Goal: Task Accomplishment & Management: Manage account settings

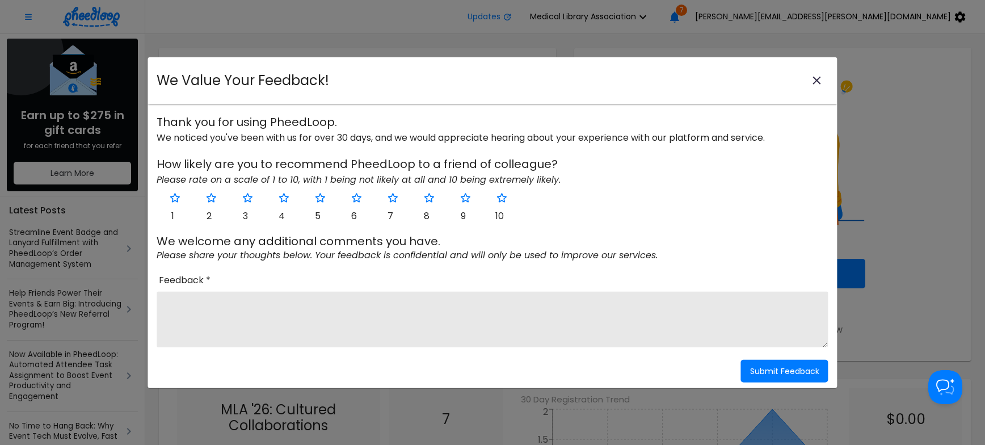
click at [820, 79] on icon "close-modal" at bounding box center [818, 81] width 14 height 14
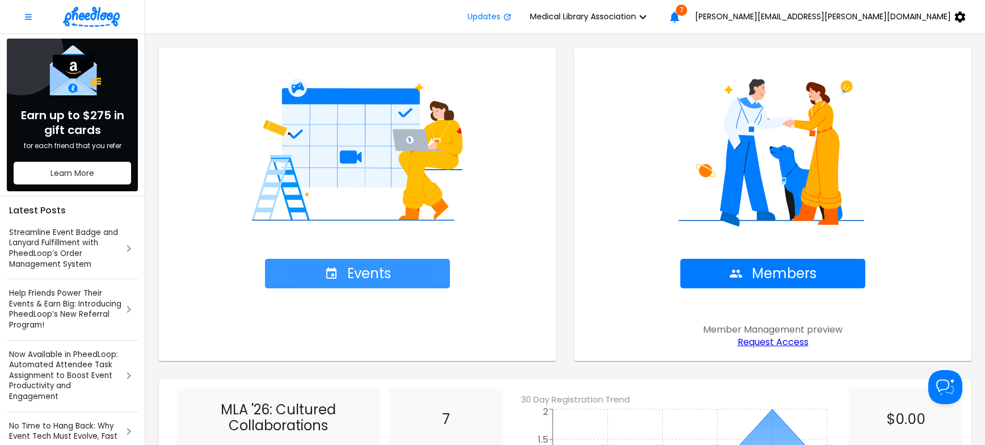
click at [407, 276] on button "Events" at bounding box center [357, 274] width 185 height 30
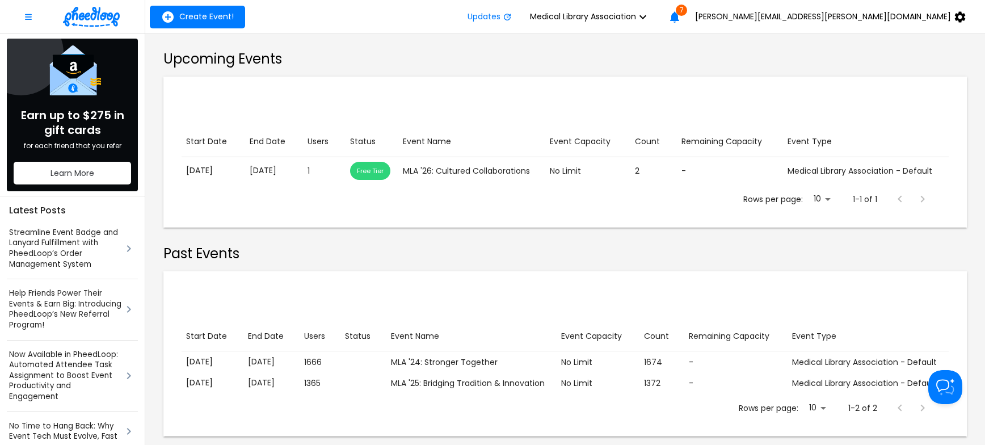
scroll to position [203, 0]
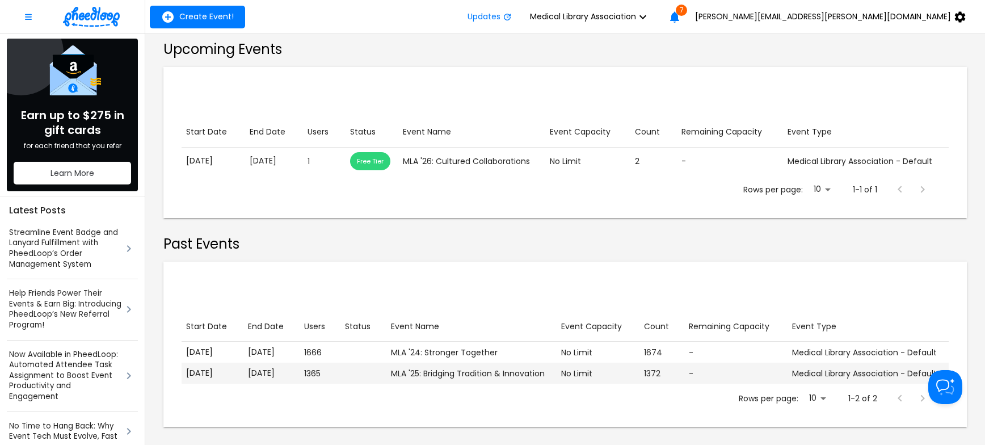
click at [281, 372] on p "[DATE]" at bounding box center [271, 373] width 47 height 12
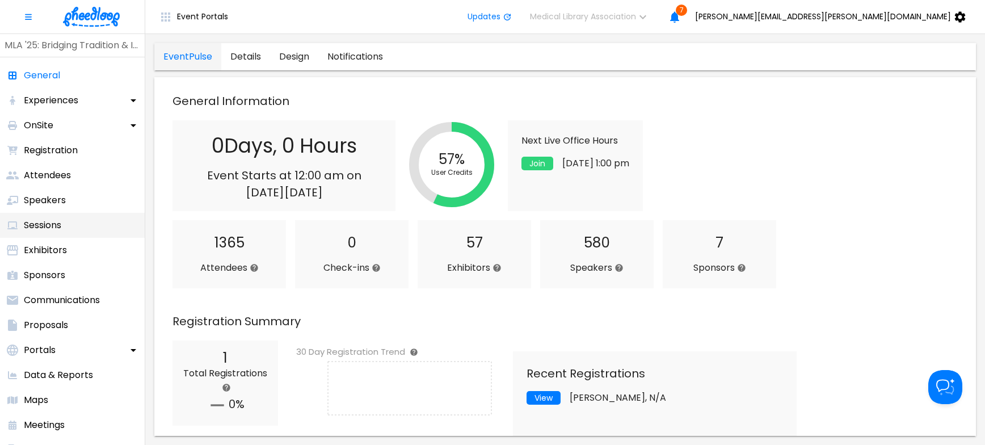
click at [44, 225] on p "Sessions" at bounding box center [42, 226] width 37 height 14
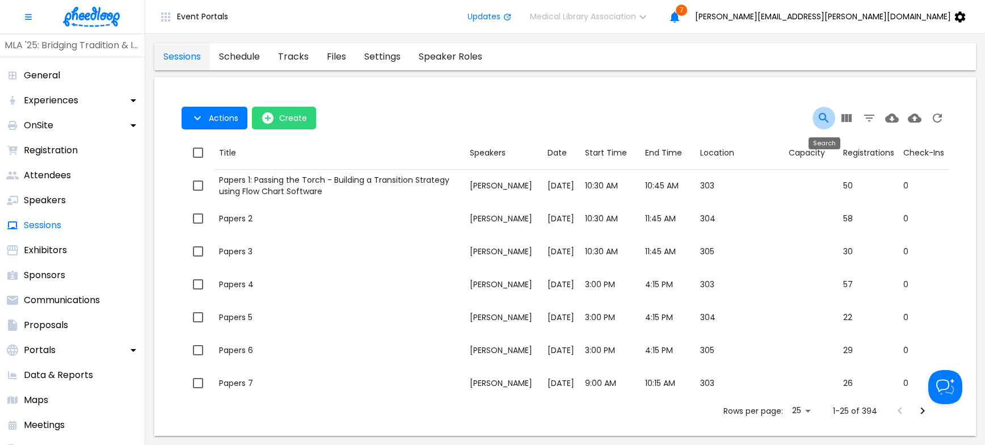
click at [822, 116] on icon "Search" at bounding box center [824, 118] width 14 height 14
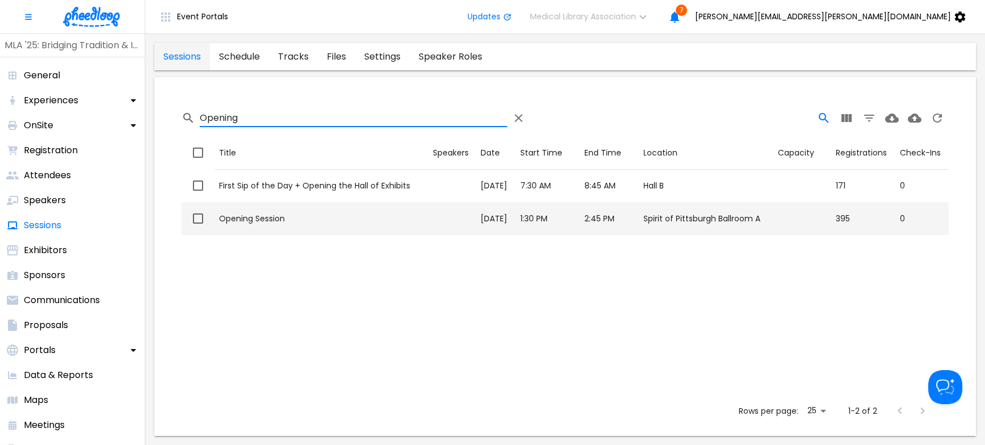
type input "Opening"
click at [246, 217] on div "Opening Session" at bounding box center [321, 218] width 205 height 11
checkbox input "true"
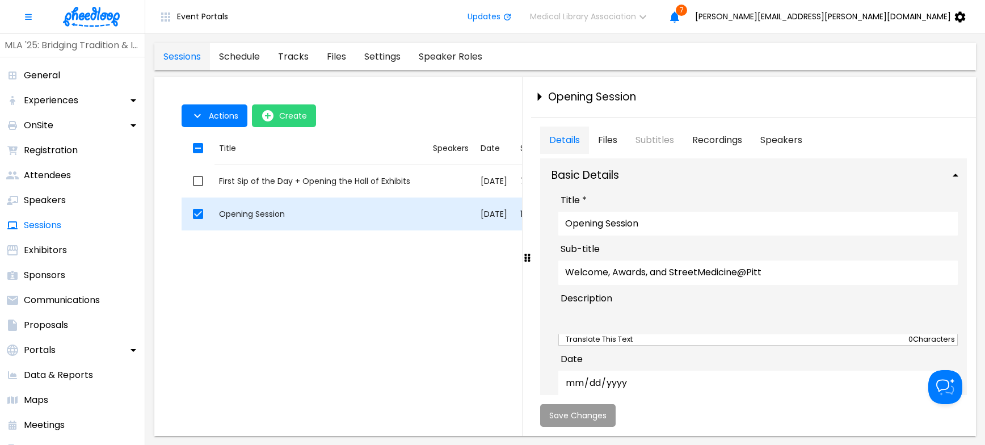
type textarea "Welcome to [GEOGRAPHIC_DATA]! Join MLA President [PERSON_NAME] and National Pro…"
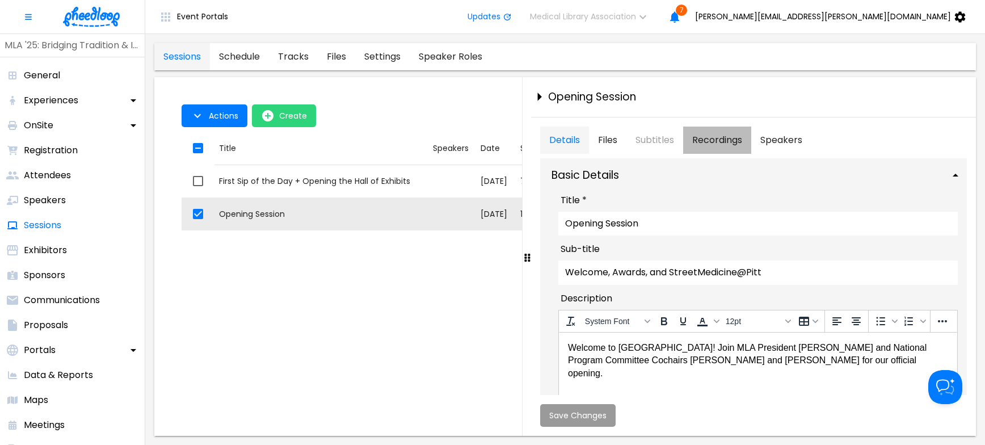
click at [725, 136] on button "Recordings" at bounding box center [717, 140] width 68 height 27
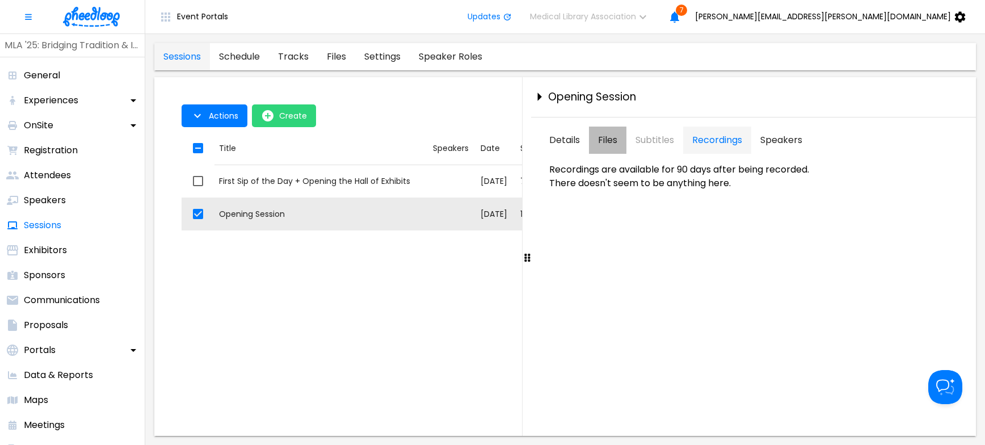
click at [605, 139] on button "Files" at bounding box center [607, 140] width 37 height 27
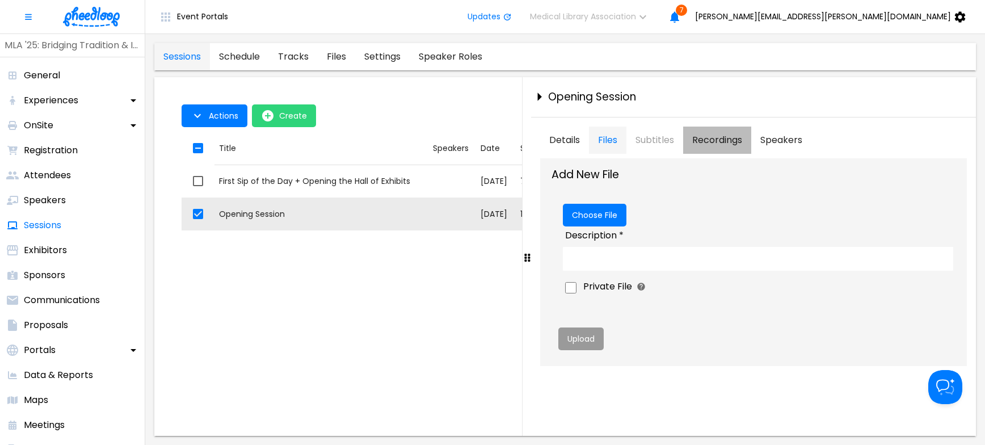
click at [708, 136] on button "Recordings" at bounding box center [717, 140] width 68 height 27
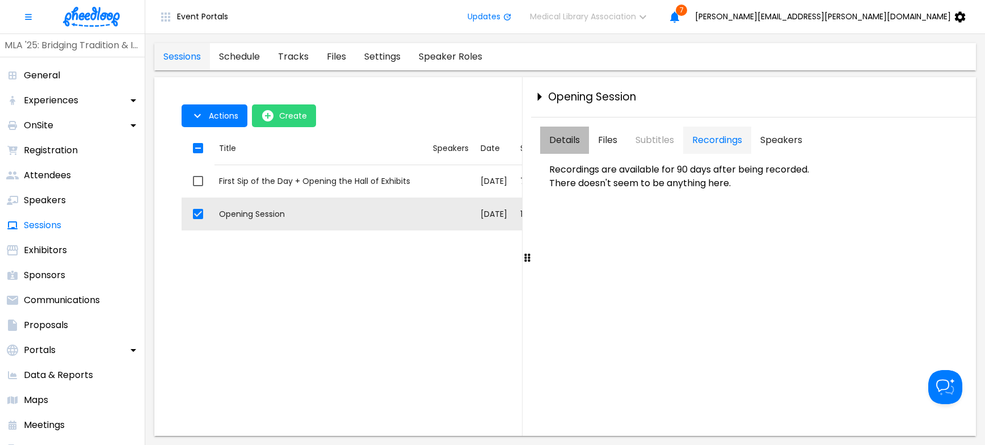
click at [561, 140] on button "Details" at bounding box center [564, 140] width 49 height 27
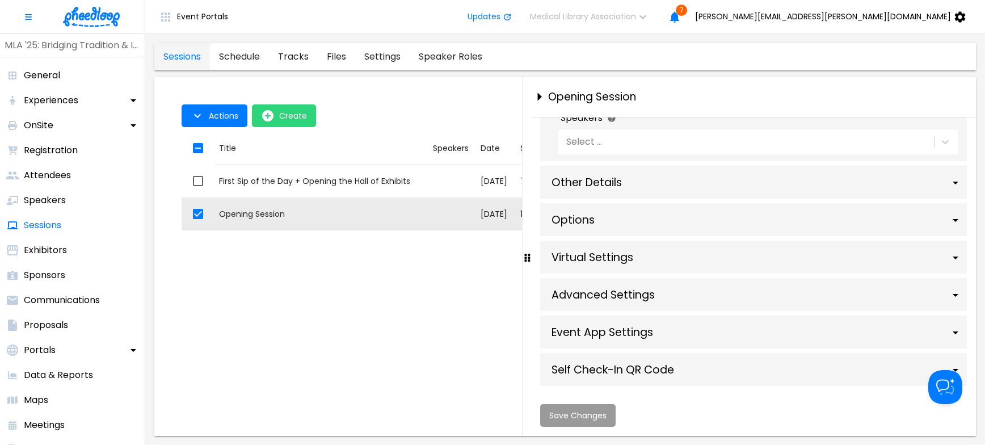
scroll to position [708, 0]
click at [602, 255] on div "Virtual Settings" at bounding box center [753, 257] width 427 height 33
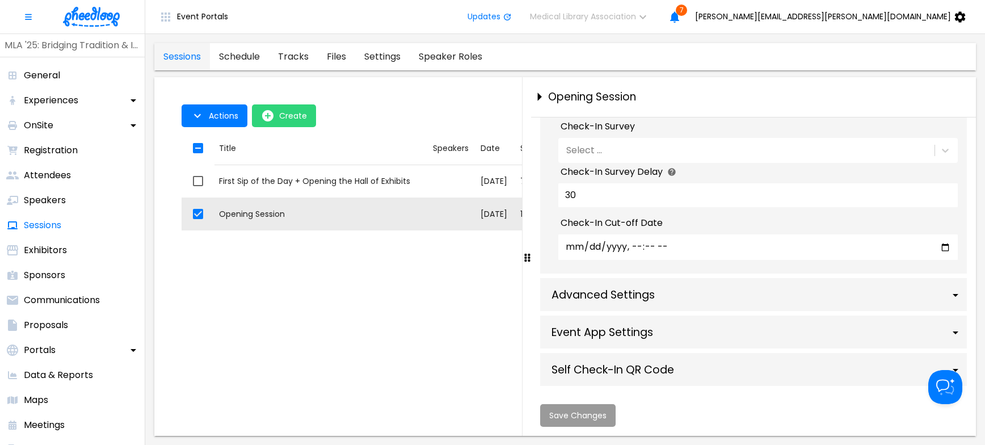
scroll to position [1915, 0]
